Goal: Task Accomplishment & Management: Manage account settings

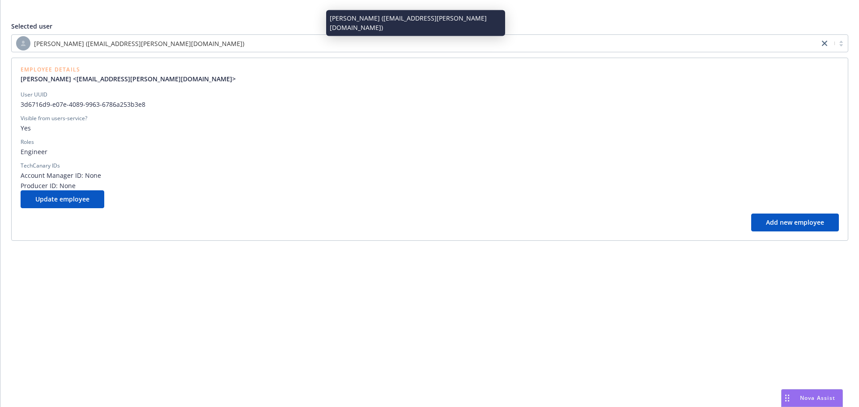
click at [288, 42] on div "[PERSON_NAME] ([EMAIL_ADDRESS][PERSON_NAME][DOMAIN_NAME])" at bounding box center [415, 43] width 798 height 14
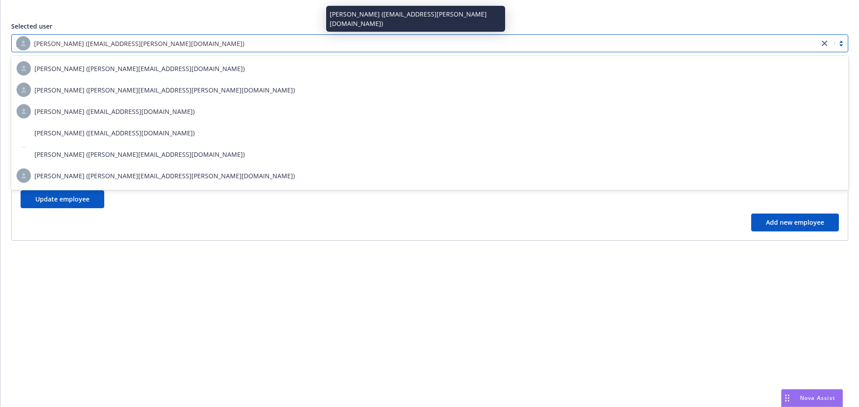
type input "[PERSON_NAME]"
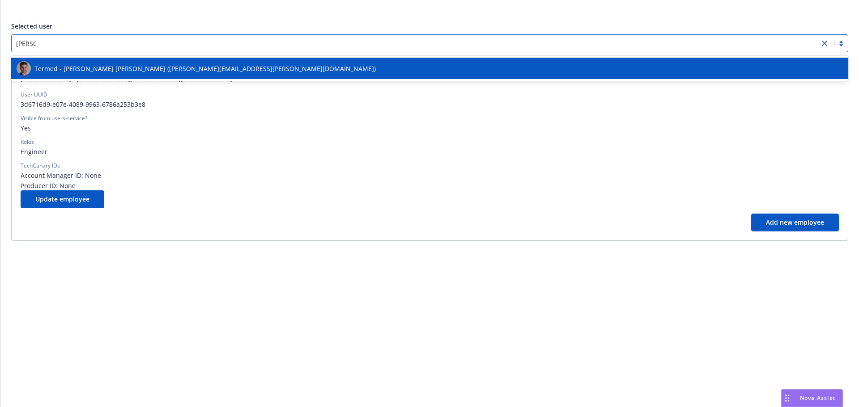
click at [263, 68] on div "Termed - [PERSON_NAME] [PERSON_NAME] ([PERSON_NAME][EMAIL_ADDRESS][PERSON_NAME]…" at bounding box center [430, 68] width 826 height 14
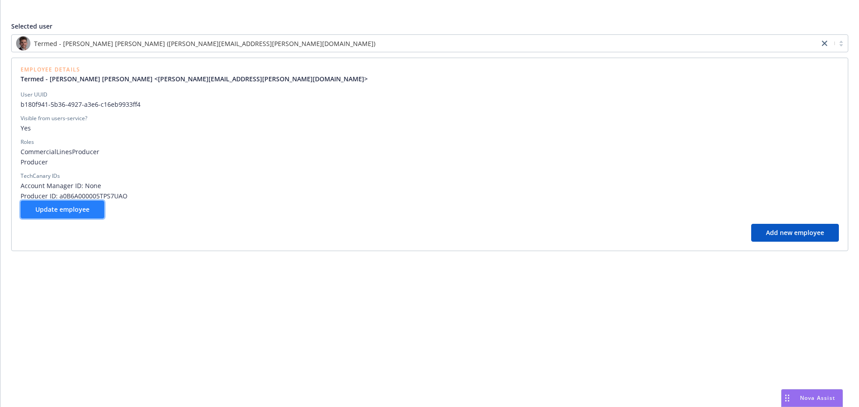
click at [90, 209] on button "Update employee" at bounding box center [63, 210] width 84 height 18
select select "account management"
select select "full-time"
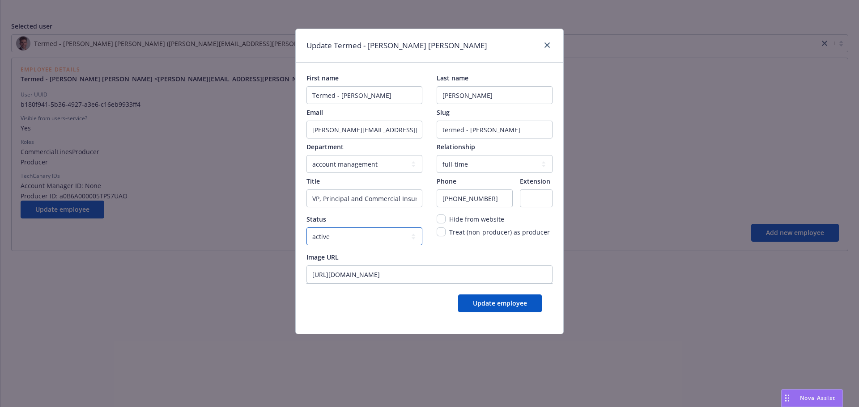
click at [368, 239] on select "active locked" at bounding box center [364, 237] width 116 height 18
select select "locked"
click at [306, 228] on select "active locked" at bounding box center [364, 237] width 116 height 18
click at [477, 296] on button "Update employee" at bounding box center [500, 304] width 84 height 18
